Goal: Task Accomplishment & Management: Use online tool/utility

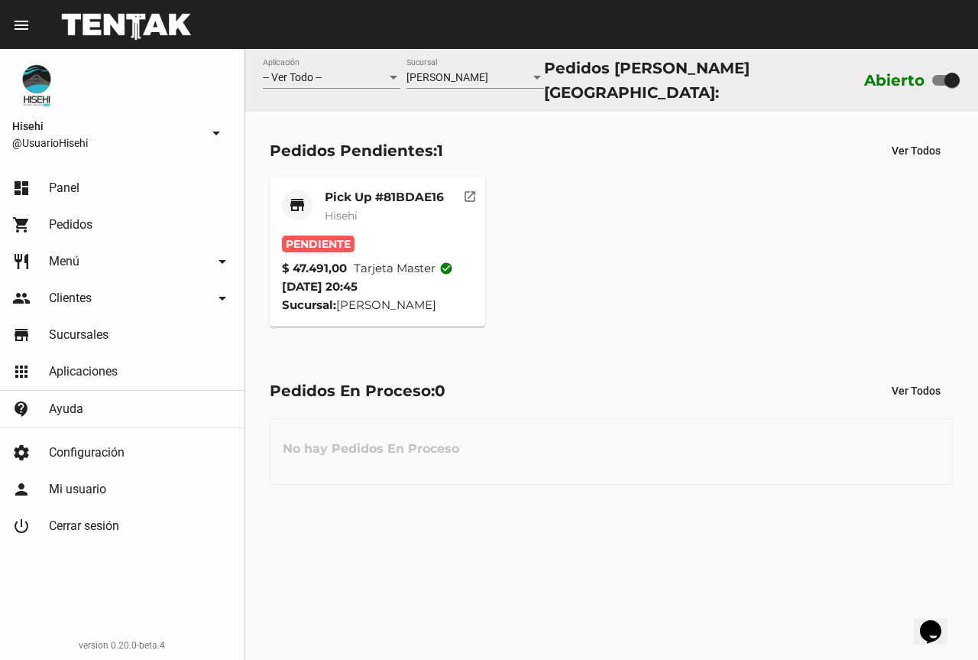
click at [367, 190] on mat-card-title "Pick Up #81BDAE16" at bounding box center [384, 197] width 119 height 15
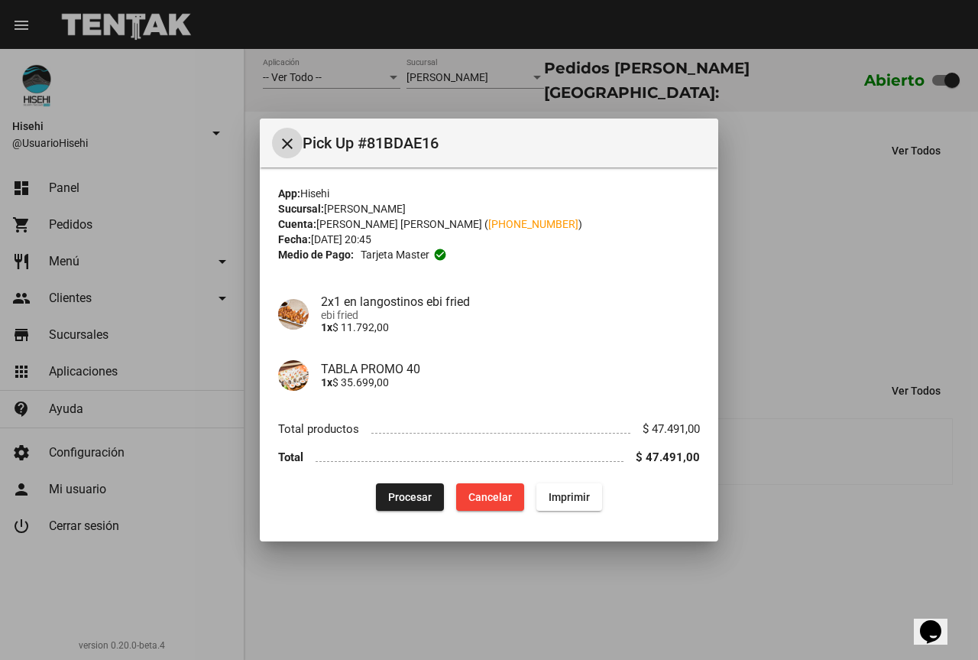
click at [397, 494] on span "Procesar" at bounding box center [410, 497] width 44 height 12
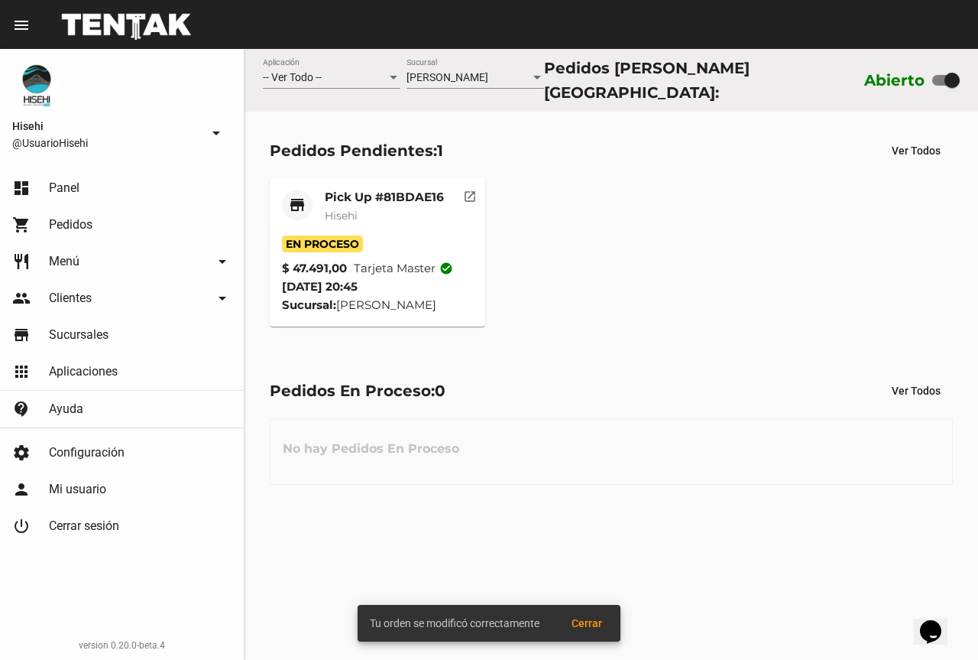
click at [402, 190] on mat-card-title "Pick Up #81BDAE16" at bounding box center [384, 197] width 119 height 15
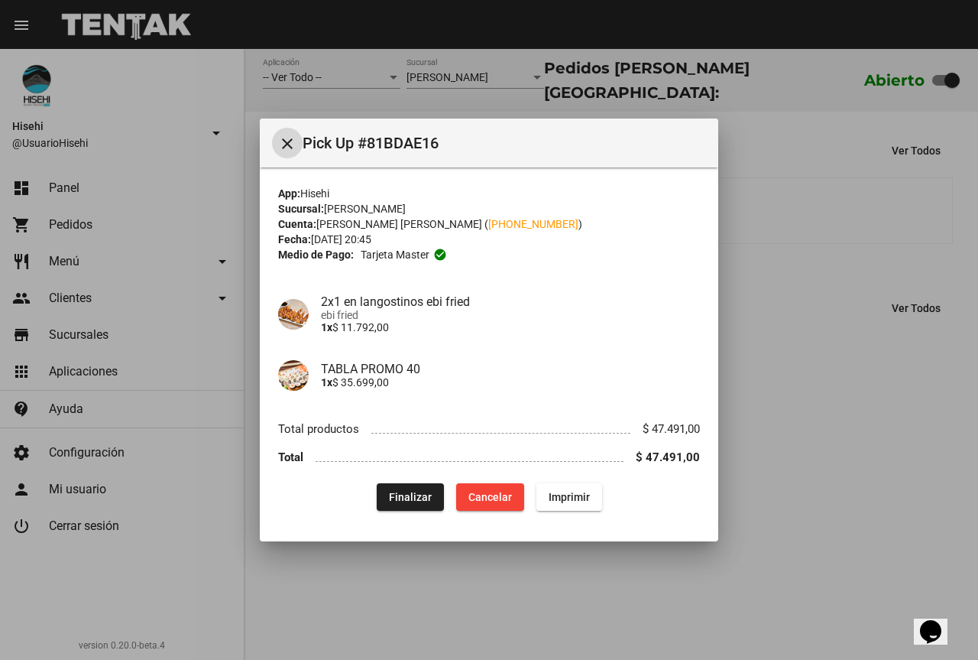
click at [212, 125] on div at bounding box center [489, 330] width 978 height 660
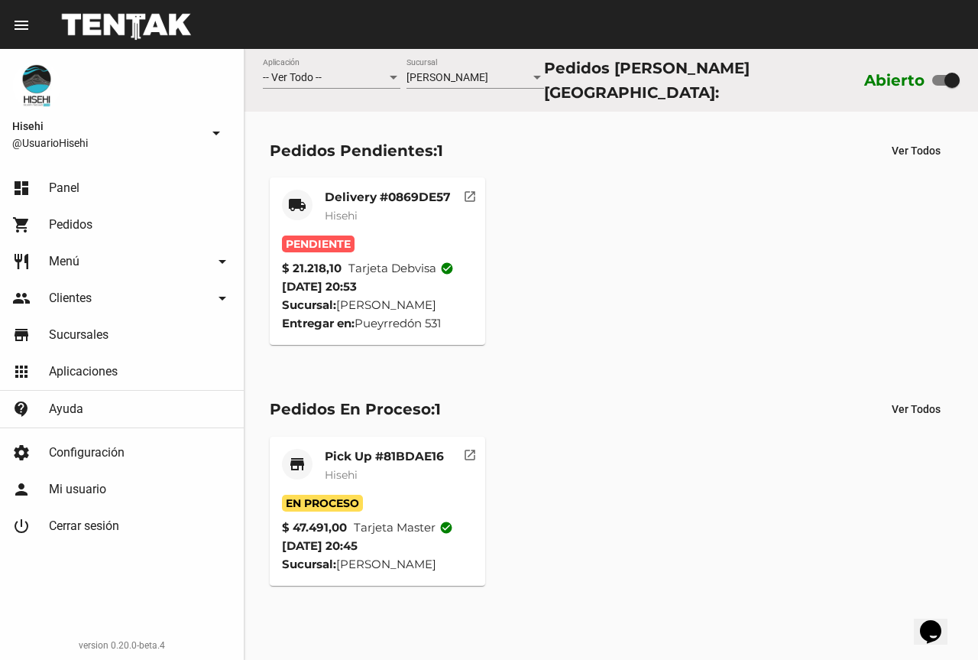
click at [334, 190] on mat-card-title "Delivery #0869DE57" at bounding box center [388, 197] width 126 height 15
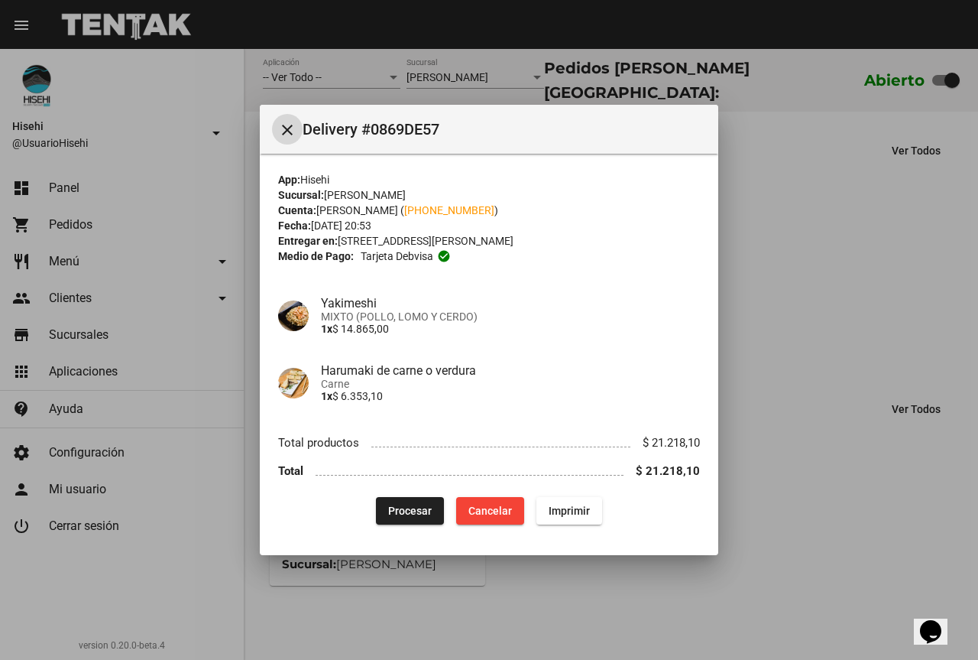
click at [821, 211] on div at bounding box center [489, 330] width 978 height 660
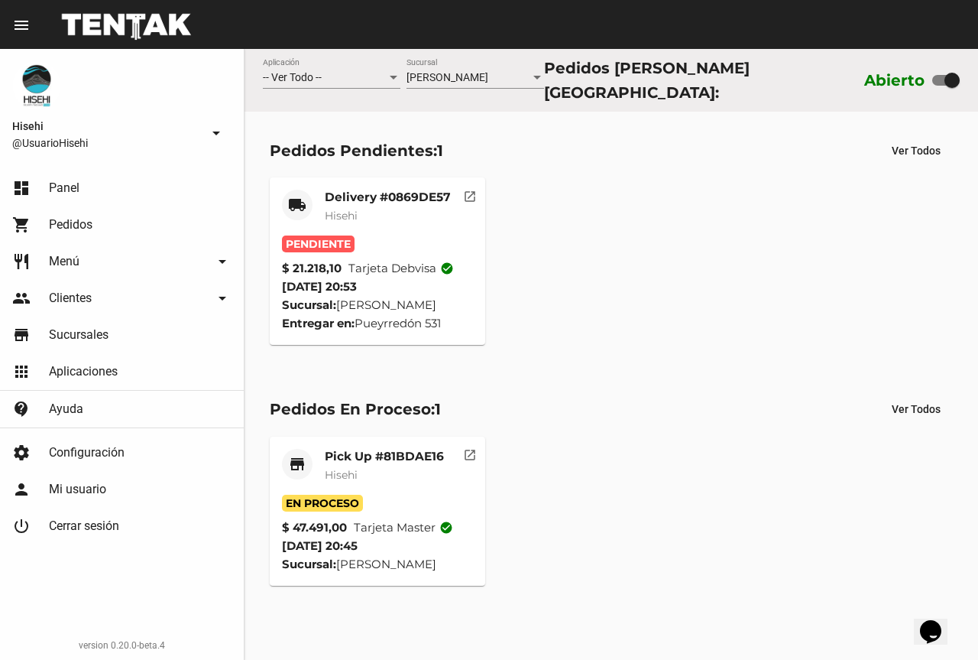
click at [361, 208] on mat-card-subtitle "Hisehi" at bounding box center [388, 215] width 126 height 15
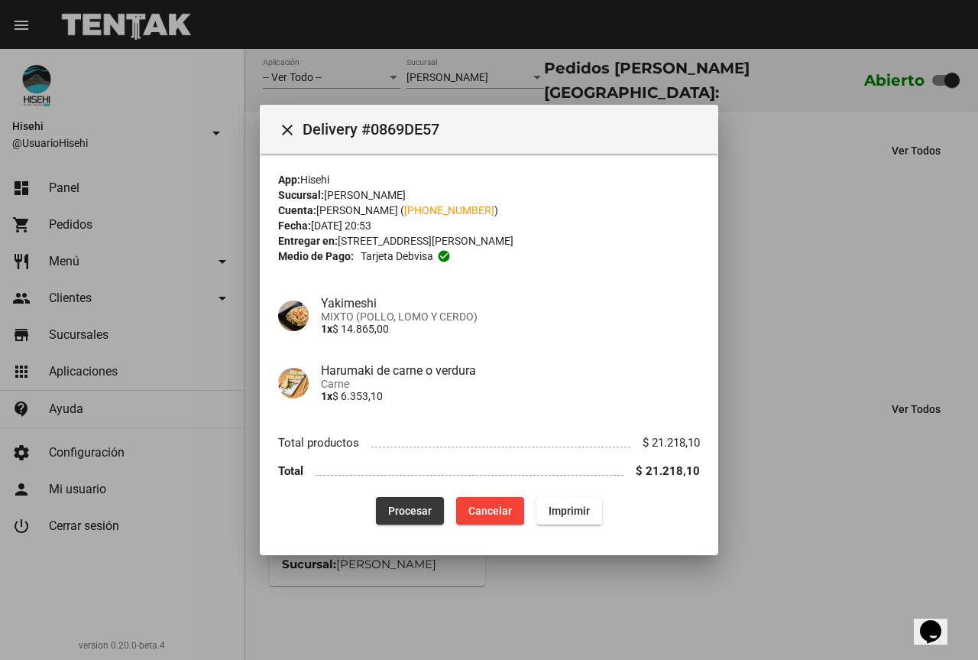
click at [407, 504] on span "Procesar" at bounding box center [410, 510] width 44 height 12
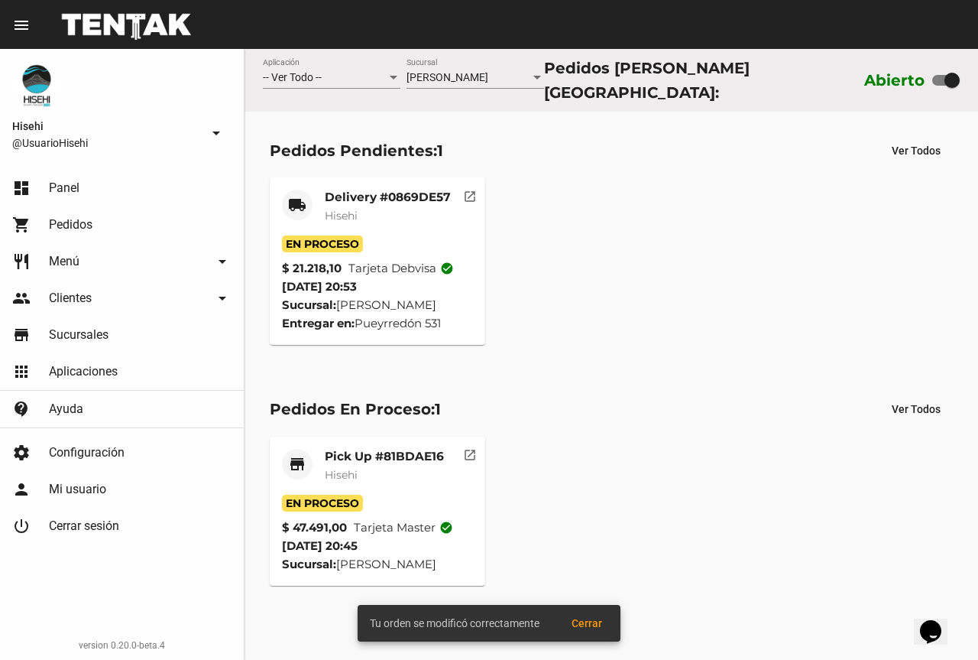
drag, startPoint x: 804, startPoint y: 339, endPoint x: 563, endPoint y: 92, distance: 344.3
click at [803, 339] on div "local_shipping Delivery #0869DE57 Hisehi En Proceso $ 21.218,10 Tarjeta debvisa…" at bounding box center [611, 261] width 697 height 181
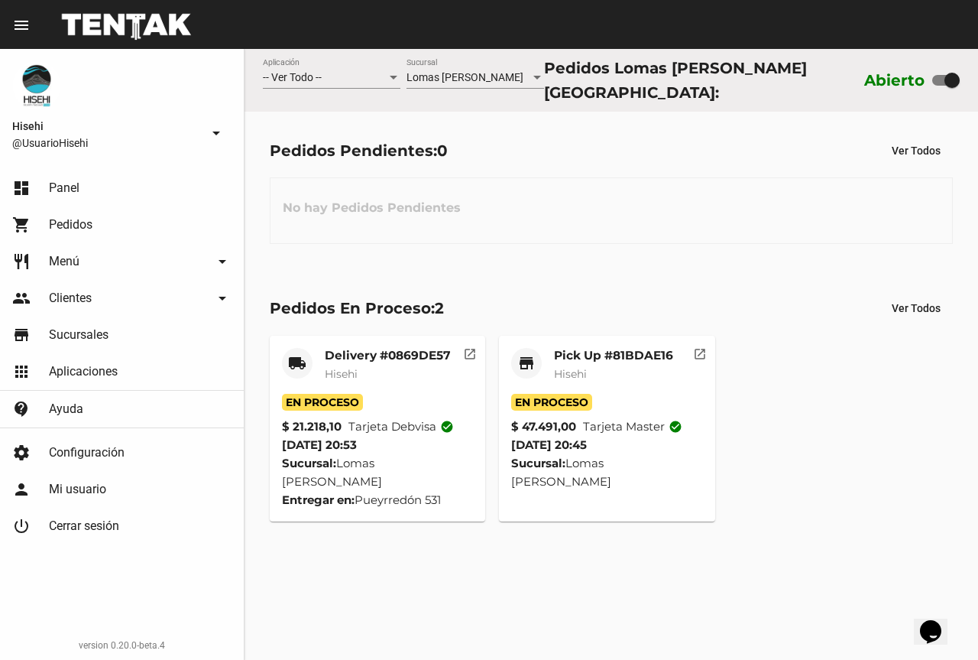
click at [403, 356] on mat-card-title "Delivery #0869DE57" at bounding box center [388, 355] width 126 height 15
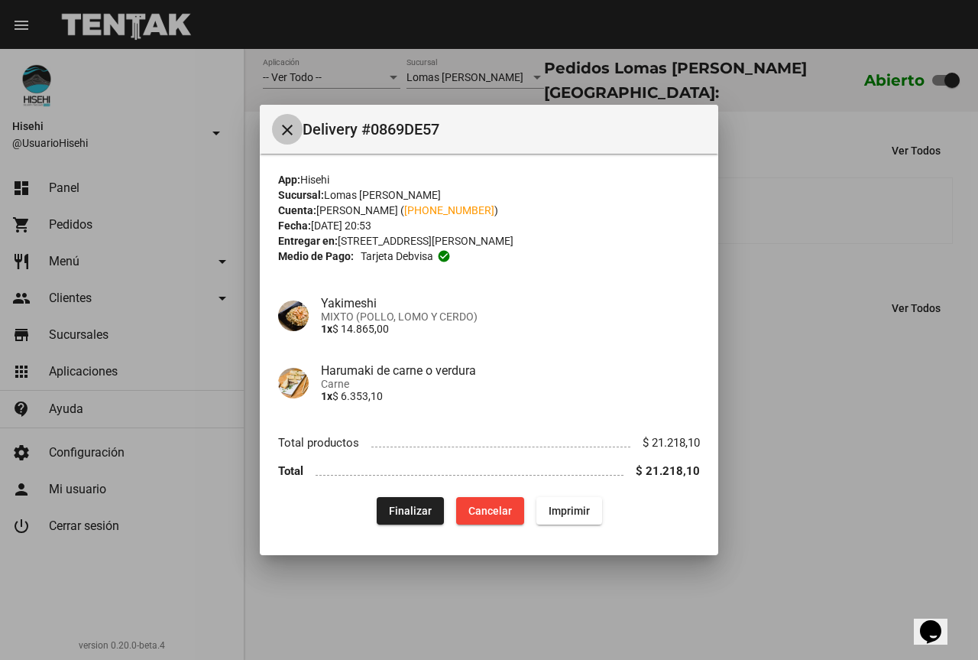
drag, startPoint x: 293, startPoint y: 122, endPoint x: 442, endPoint y: 287, distance: 221.9
click at [292, 122] on mat-icon "close" at bounding box center [287, 130] width 18 height 18
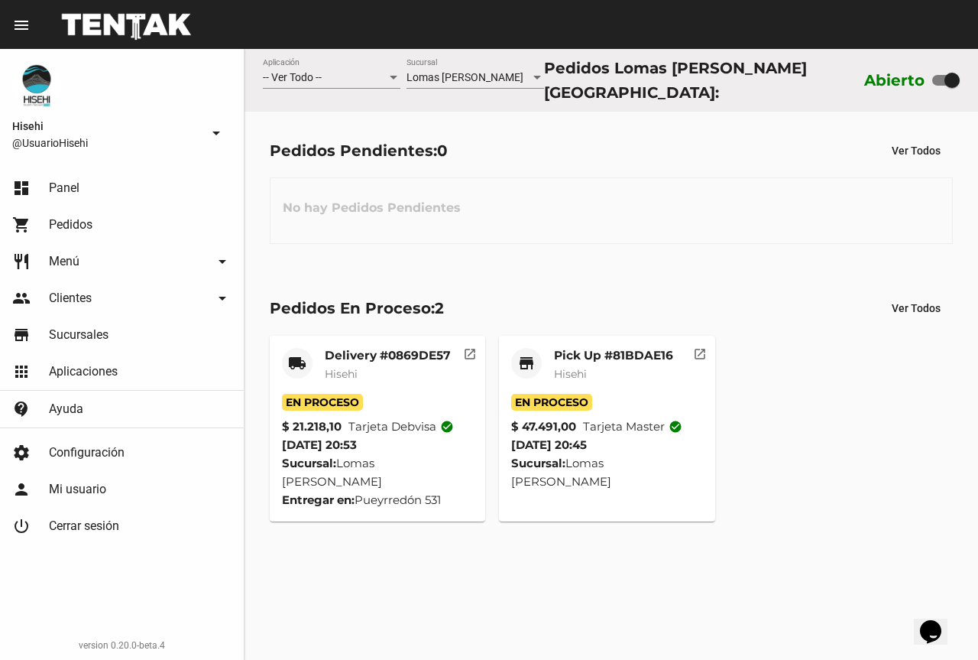
click at [556, 378] on div "Pick Up #81BDAE16 Hisehi" at bounding box center [613, 371] width 119 height 46
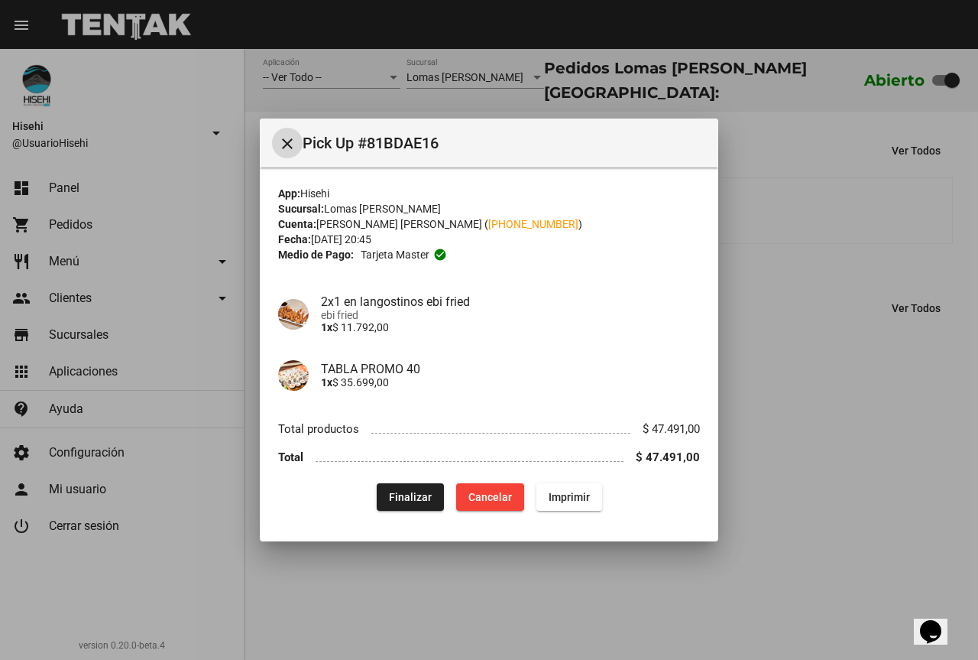
click at [845, 423] on div at bounding box center [489, 330] width 978 height 660
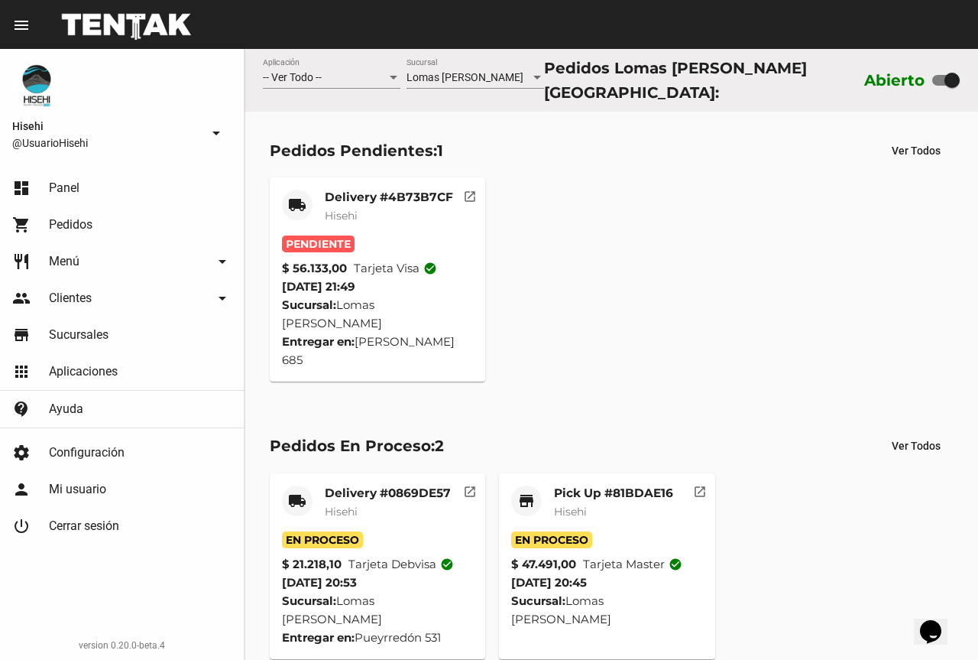
click at [397, 194] on mat-card-title "Delivery #4B73B7CF" at bounding box center [389, 197] width 128 height 15
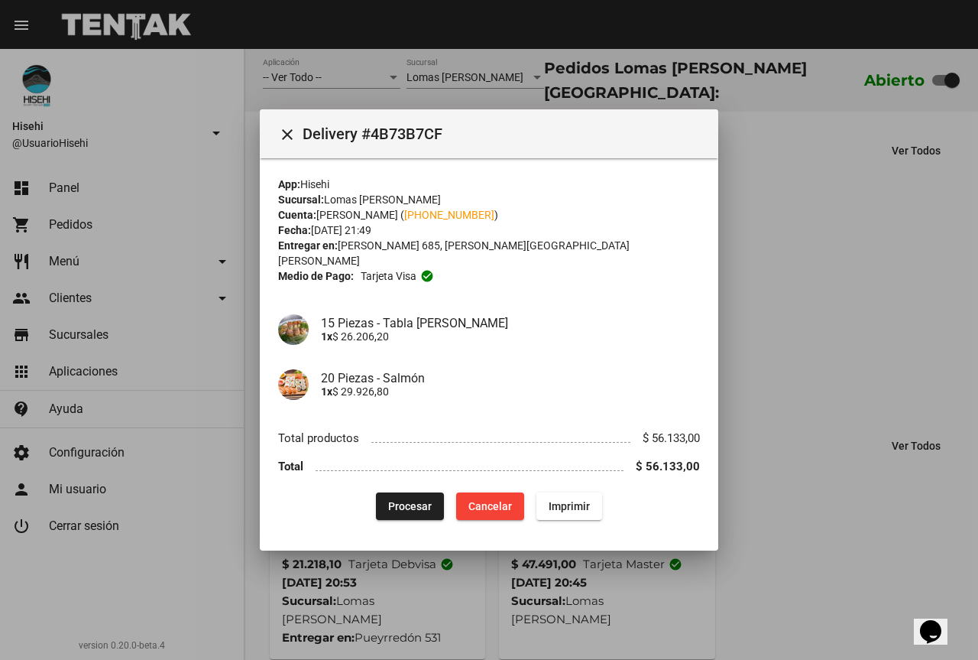
click at [810, 274] on div at bounding box center [489, 330] width 978 height 660
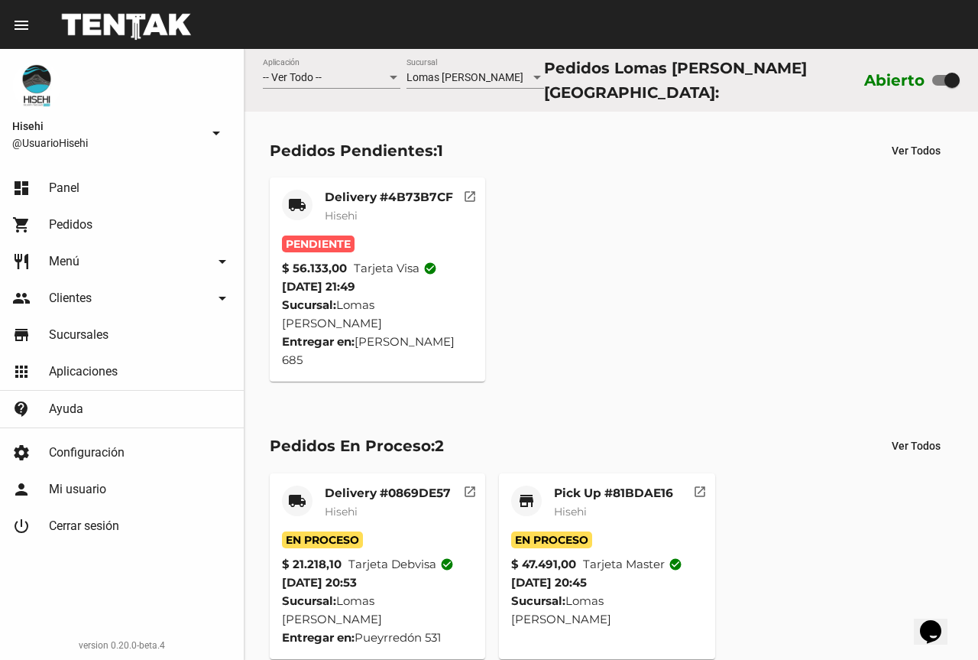
click at [365, 208] on mat-card-subtitle "Hisehi" at bounding box center [389, 215] width 128 height 15
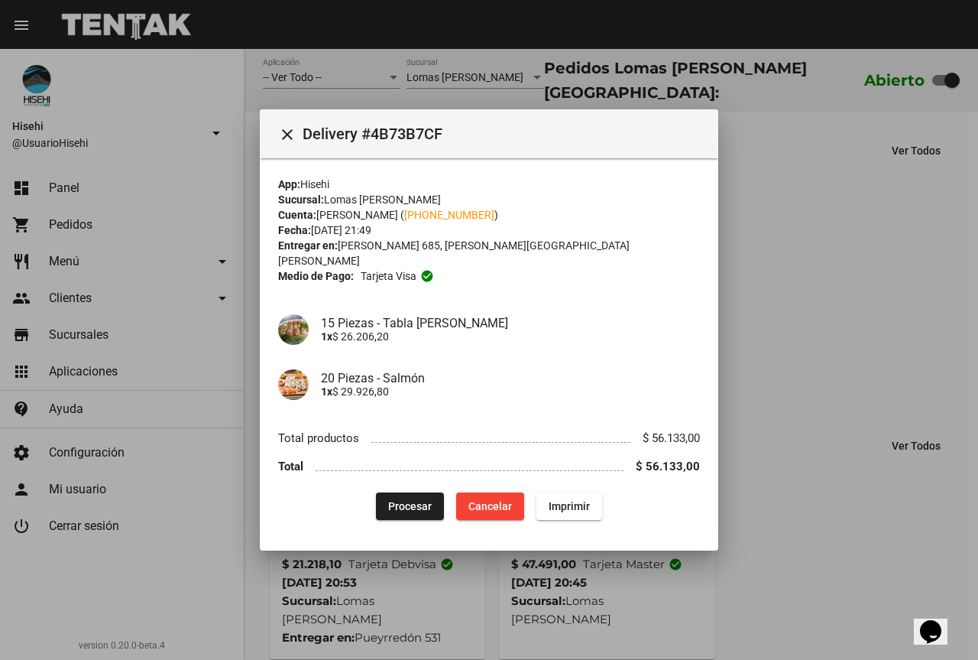
click at [761, 206] on div at bounding box center [489, 330] width 978 height 660
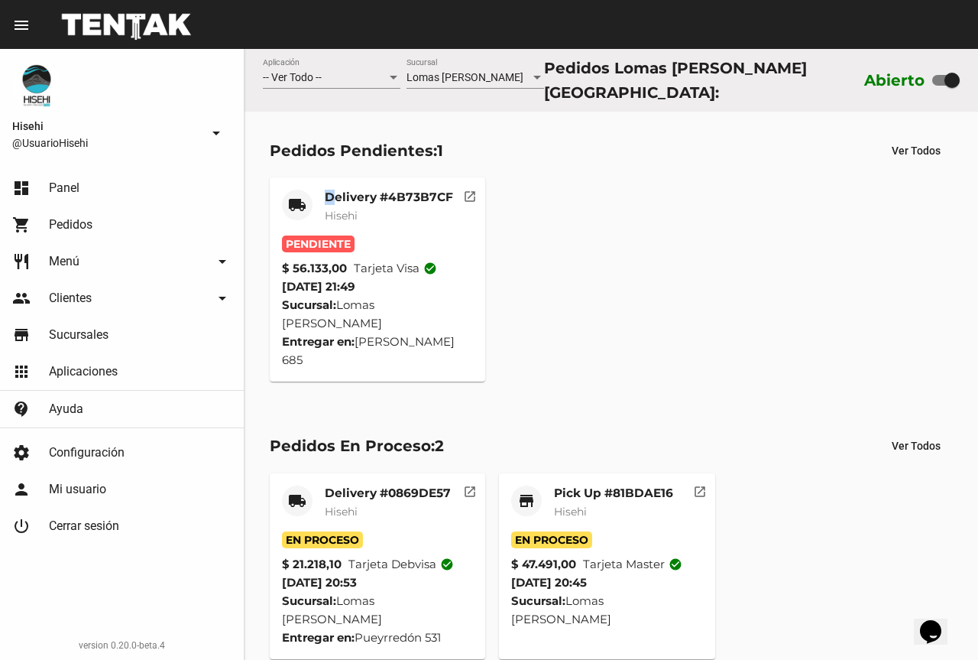
click at [330, 197] on mat-card-title "Delivery #4B73B7CF" at bounding box center [389, 197] width 128 height 15
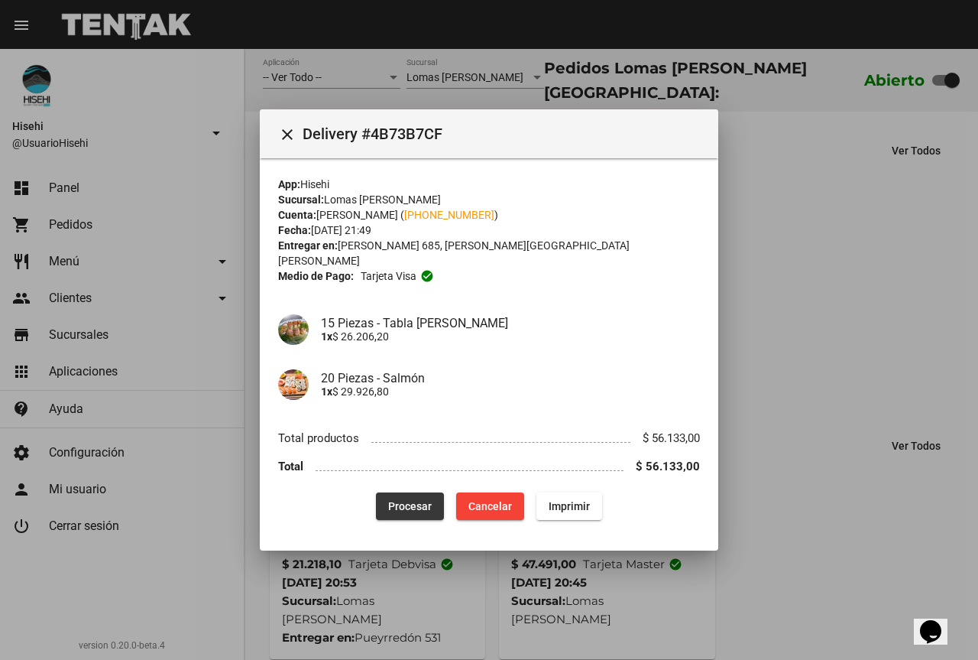
click at [415, 500] on span "Procesar" at bounding box center [410, 506] width 44 height 12
